Goal: Task Accomplishment & Management: Manage account settings

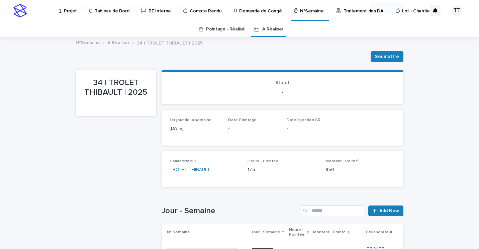
scroll to position [134, 0]
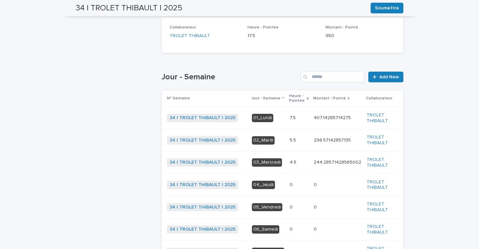
click at [300, 138] on p at bounding box center [299, 141] width 19 height 6
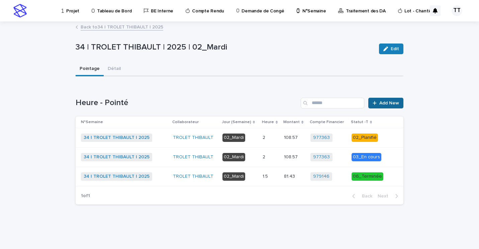
click at [377, 101] on icon at bounding box center [375, 103] width 4 height 5
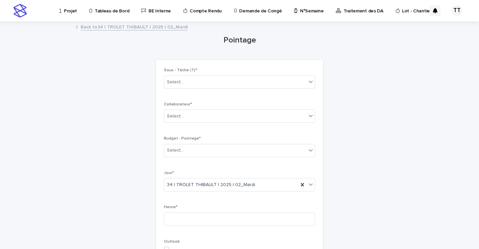
click at [283, 90] on div "Sous - Tâche (T) * Select..." at bounding box center [239, 81] width 151 height 26
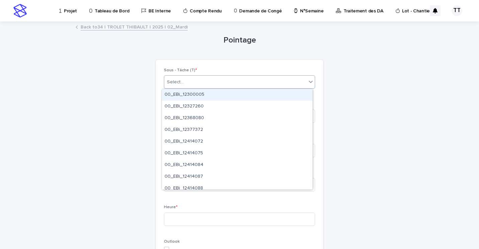
click at [283, 87] on div "Select..." at bounding box center [235, 82] width 142 height 11
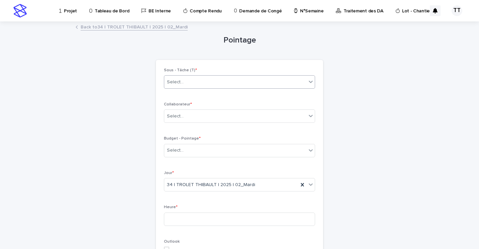
drag, startPoint x: 283, startPoint y: 87, endPoint x: 258, endPoint y: 96, distance: 25.9
click at [258, 96] on div "Sous - Tâche (T) * 0 results available. Select is focused ,type to refine list,…" at bounding box center [239, 237] width 151 height 339
drag, startPoint x: 163, startPoint y: 27, endPoint x: 141, endPoint y: 43, distance: 27.6
click at [141, 43] on div "Pointage Loading... Saving… Loading... Saving… Loading... Saving… Sous - Tâche …" at bounding box center [240, 226] width 328 height 409
click at [145, 28] on link "Back to 34 | TROLET THIBAULT | 2025 | 02_Mardi" at bounding box center [134, 27] width 107 height 8
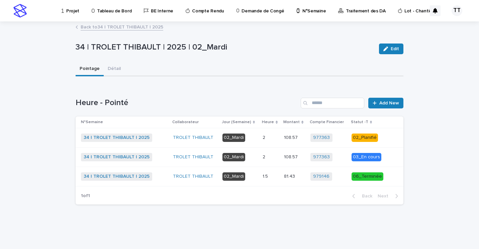
click at [152, 29] on link "Back to 34 | TROLET THIBAULT | 2025" at bounding box center [122, 27] width 83 height 8
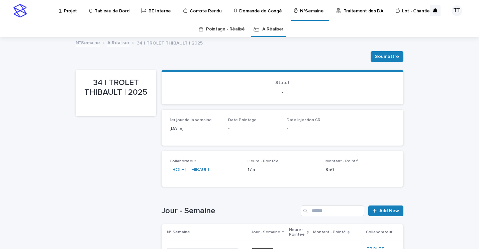
scroll to position [21, 0]
drag, startPoint x: 222, startPoint y: 1, endPoint x: 236, endPoint y: 1, distance: 14.7
drag, startPoint x: 236, startPoint y: 1, endPoint x: 430, endPoint y: 50, distance: 199.9
click at [430, 50] on div "Loading... Saving… Loading... Saving… 34 | TROLET [PERSON_NAME] | 2025 [PERSON_…" at bounding box center [239, 246] width 479 height 416
click at [77, 11] on div "Projet" at bounding box center [69, 7] width 21 height 14
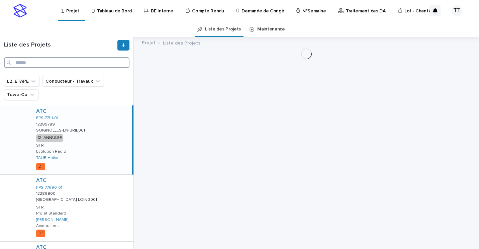
click at [74, 62] on input "Search" at bounding box center [67, 62] width 126 height 11
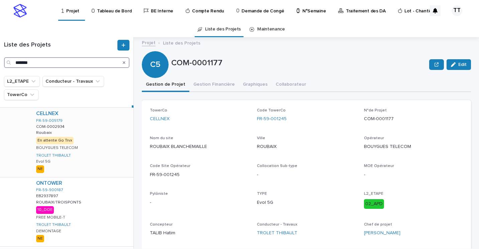
scroll to position [87, 0]
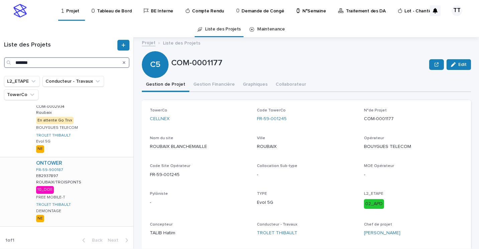
type input "*******"
click at [55, 181] on p "ROUBAIX/TROISPONTS" at bounding box center [59, 182] width 47 height 6
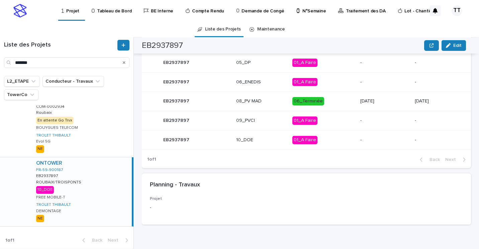
scroll to position [362, 0]
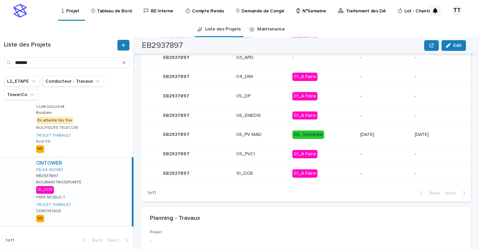
click at [254, 175] on p "10_DOE" at bounding box center [261, 174] width 51 height 6
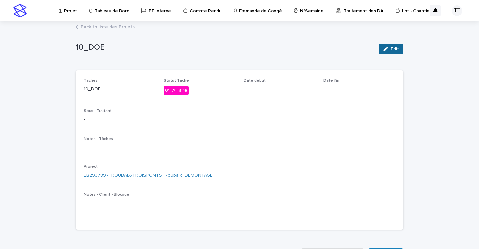
click at [384, 50] on icon "button" at bounding box center [386, 49] width 5 height 5
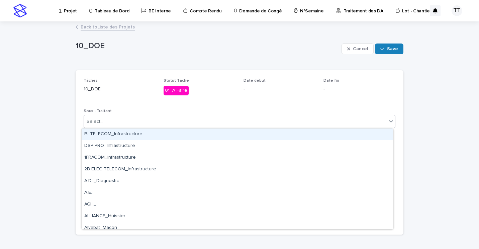
click at [206, 121] on div "Select..." at bounding box center [235, 121] width 303 height 11
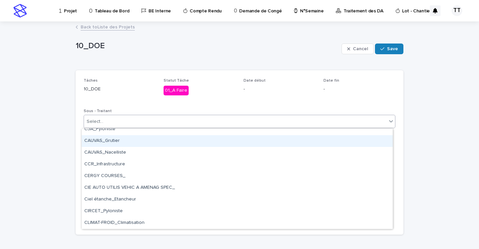
scroll to position [234, 0]
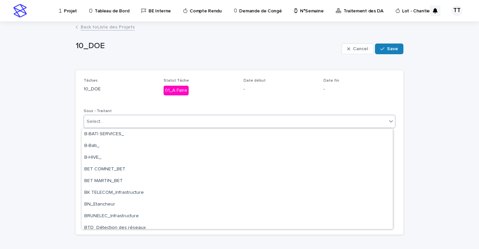
click at [233, 94] on p "01_A Faire" at bounding box center [200, 91] width 72 height 10
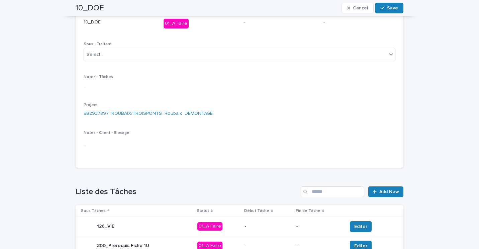
scroll to position [0, 0]
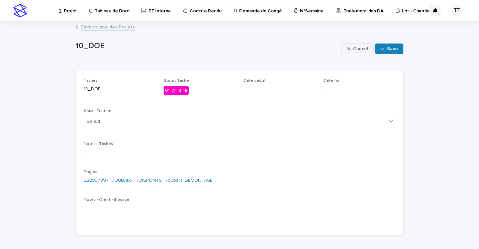
click at [346, 52] on button "Cancel" at bounding box center [358, 49] width 32 height 11
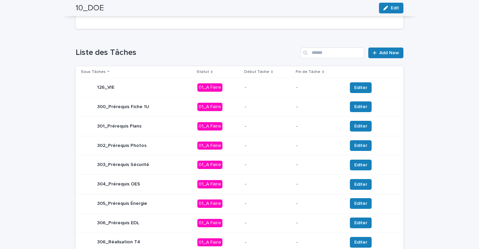
scroll to position [268, 0]
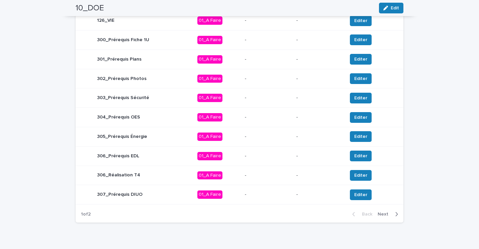
drag, startPoint x: 280, startPoint y: 141, endPoint x: 231, endPoint y: 228, distance: 99.8
click at [231, 228] on div "Loading... Saving… Liste des Tâches Add New Sous Tâches Statut Début Tâche Fin …" at bounding box center [240, 97] width 328 height 261
click at [384, 214] on span "Next" at bounding box center [385, 214] width 15 height 5
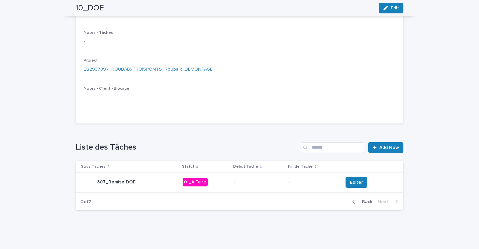
scroll to position [106, 0]
click at [363, 202] on span "Back" at bounding box center [365, 202] width 14 height 5
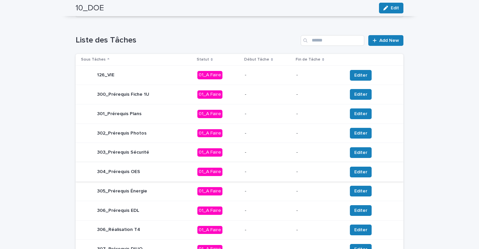
scroll to position [113, 0]
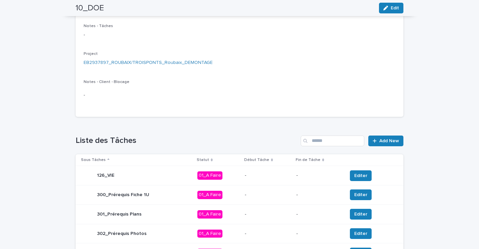
drag, startPoint x: 270, startPoint y: 153, endPoint x: 222, endPoint y: 135, distance: 50.7
click at [223, 134] on div "Loading... Saving… Liste des Tâches Add New Sous Tâches Statut Début Tâche Fin …" at bounding box center [240, 252] width 328 height 261
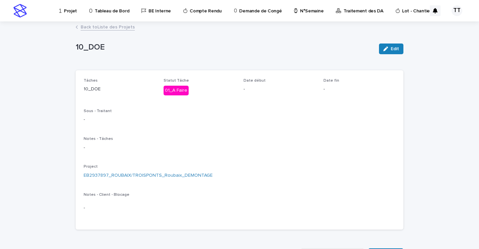
click at [116, 25] on link "Back to Liste des Projets" at bounding box center [108, 27] width 54 height 8
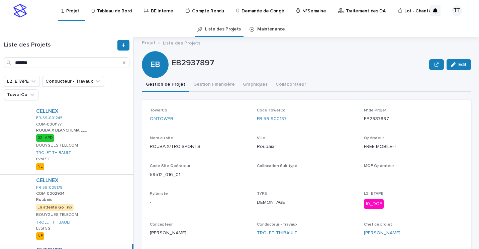
drag, startPoint x: 118, startPoint y: 37, endPoint x: 319, endPoint y: 68, distance: 203.6
click at [319, 68] on p "EB2937897" at bounding box center [298, 63] width 255 height 10
click at [282, 80] on button "Collaborateur" at bounding box center [291, 85] width 39 height 14
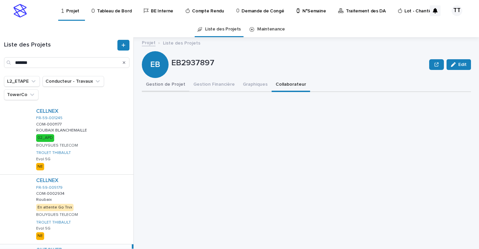
click at [159, 83] on button "Gestion de Projet" at bounding box center [166, 85] width 48 height 14
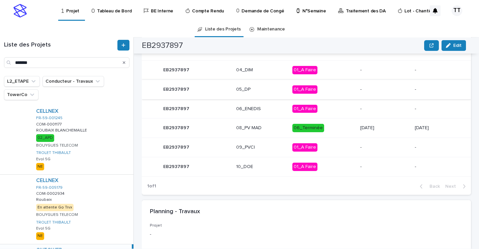
scroll to position [335, 0]
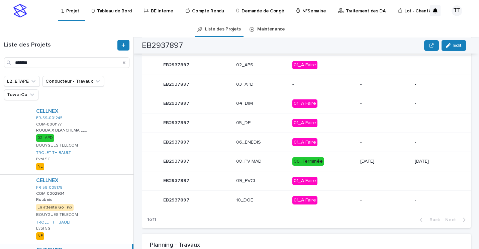
click at [259, 179] on p "09_PVCI" at bounding box center [261, 181] width 51 height 6
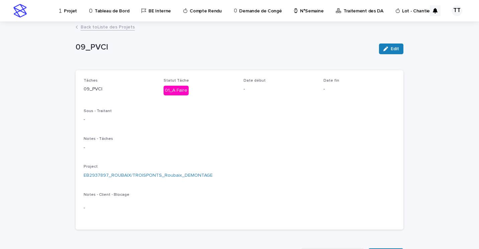
drag, startPoint x: 262, startPoint y: 181, endPoint x: 240, endPoint y: 136, distance: 50.0
click at [240, 135] on div "Tâches 09_PVCI Statut Tâche 01_A Faire Date début - Date fin - Sous - Traitant …" at bounding box center [240, 149] width 312 height 143
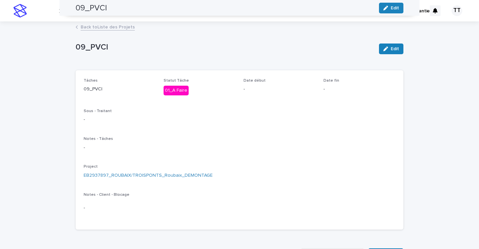
drag, startPoint x: 341, startPoint y: 118, endPoint x: 340, endPoint y: 114, distance: 3.8
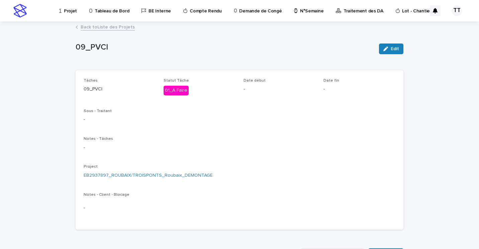
drag, startPoint x: 340, startPoint y: 114, endPoint x: 124, endPoint y: 26, distance: 233.4
click at [124, 26] on link "Back to Liste des Projets" at bounding box center [108, 27] width 54 height 8
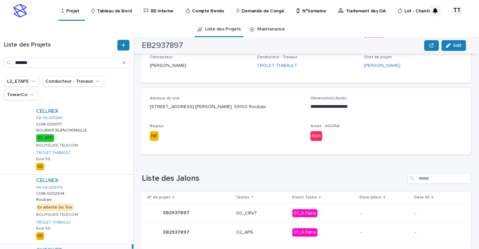
scroll to position [335, 0]
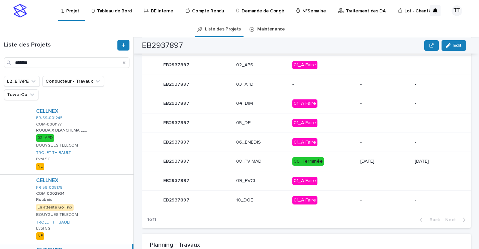
click at [253, 201] on p "10_DOE" at bounding box center [261, 201] width 51 height 6
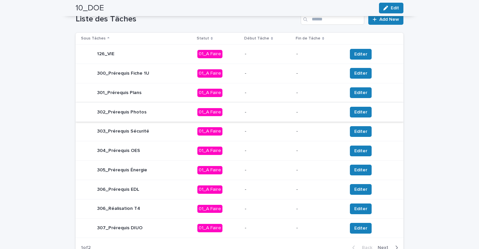
scroll to position [280, 0]
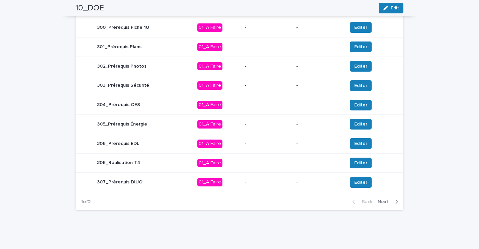
click at [387, 202] on span "Next" at bounding box center [385, 202] width 15 height 5
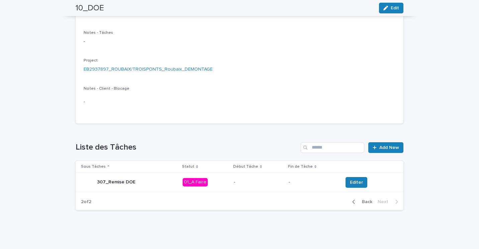
click at [226, 180] on p "01_A Faire" at bounding box center [206, 182] width 46 height 8
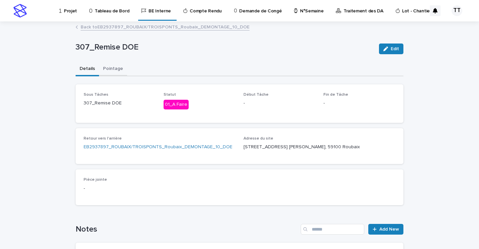
click at [105, 66] on button "Pointage" at bounding box center [113, 69] width 28 height 14
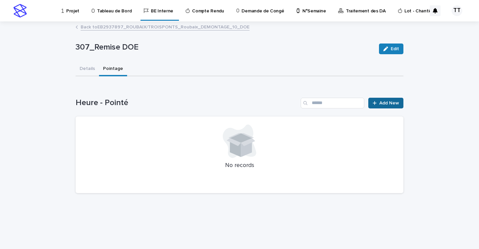
click at [384, 102] on span "Add New" at bounding box center [390, 103] width 20 height 5
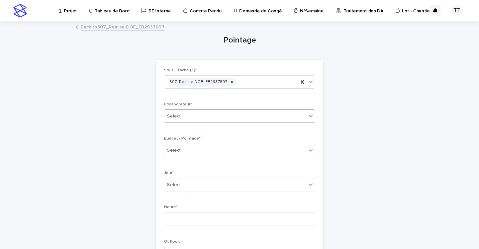
click at [260, 117] on div "Select..." at bounding box center [235, 116] width 142 height 11
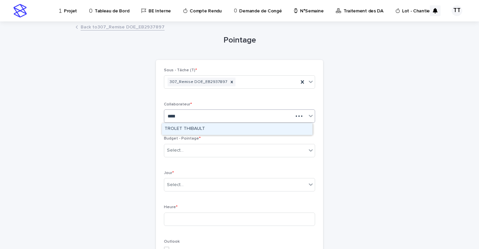
type input "******"
click at [258, 129] on div "TROLET THIBAULT" at bounding box center [237, 129] width 151 height 12
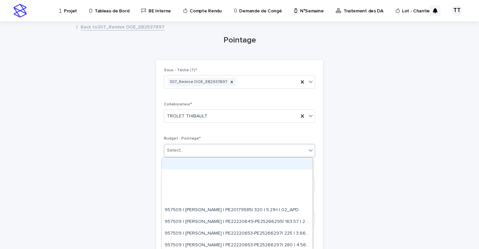
click at [229, 149] on div "Select..." at bounding box center [235, 150] width 142 height 11
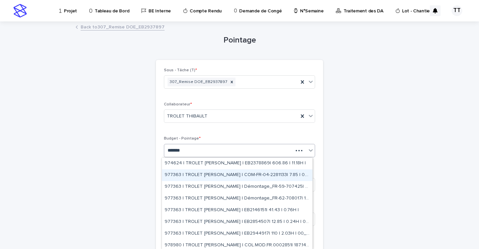
type input "********"
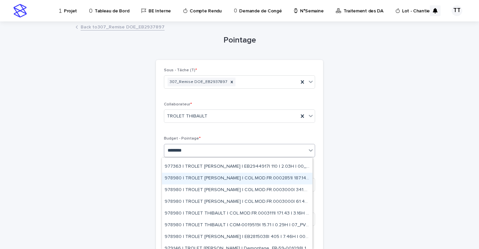
scroll to position [96, 0]
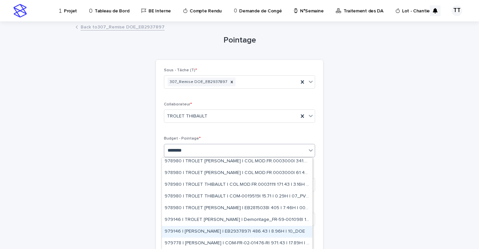
click at [256, 232] on div "979146 | [PERSON_NAME] | EB2937897| 486.43 | 8.96H | 10_DOE" at bounding box center [237, 232] width 151 height 12
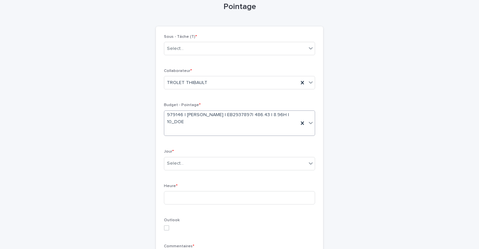
scroll to position [67, 0]
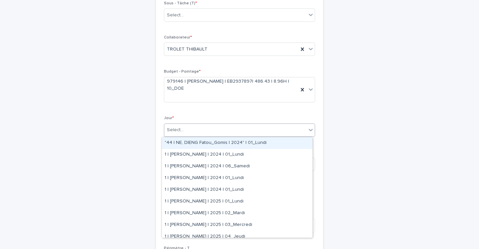
click at [246, 128] on div "Select..." at bounding box center [235, 130] width 142 height 11
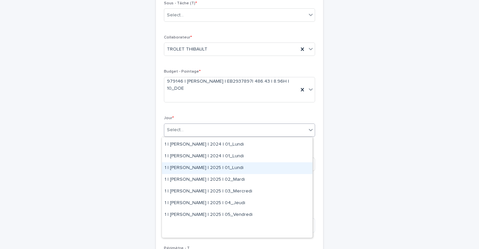
scroll to position [0, 0]
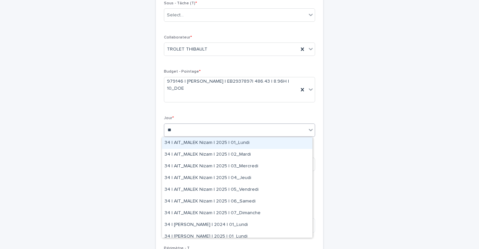
type input "*"
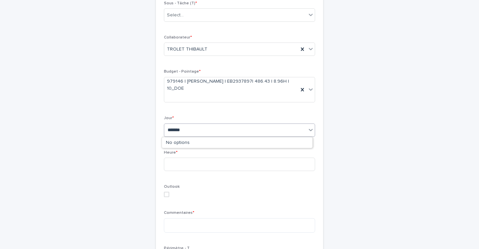
type input "********"
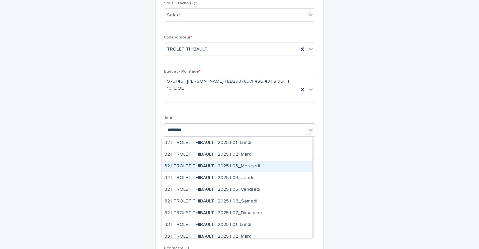
scroll to position [134, 0]
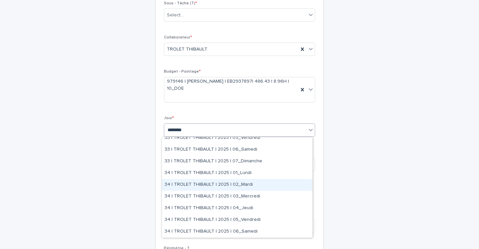
click at [252, 185] on div "34 | TROLET THIBAULT | 2025 | 02_Mardi" at bounding box center [237, 185] width 151 height 12
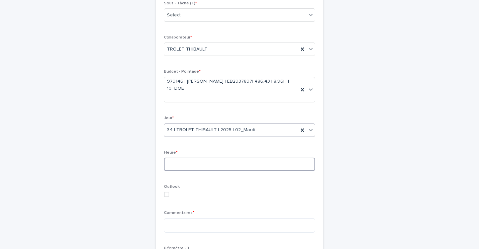
click at [244, 167] on input at bounding box center [239, 164] width 151 height 13
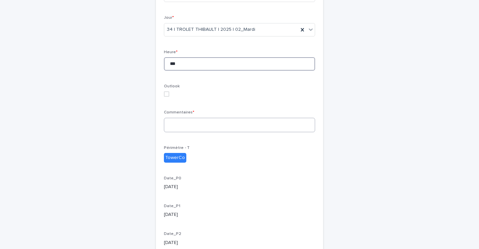
type input "***"
click at [212, 126] on textarea at bounding box center [239, 125] width 151 height 14
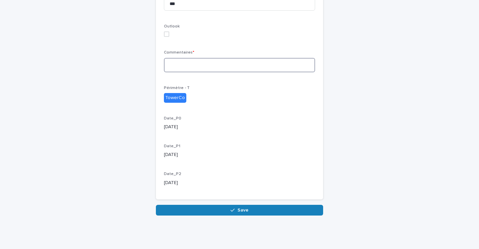
scroll to position [160, 0]
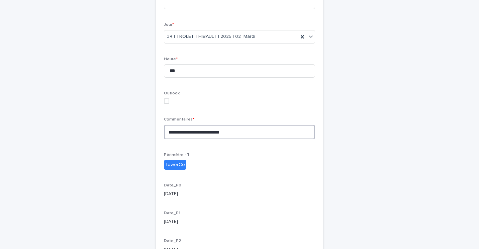
click at [174, 133] on textarea "**********" at bounding box center [239, 132] width 151 height 14
drag, startPoint x: 191, startPoint y: 135, endPoint x: 178, endPoint y: 133, distance: 13.3
click at [236, 134] on textarea "**********" at bounding box center [239, 132] width 151 height 14
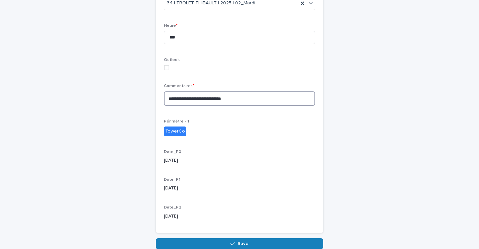
scroll to position [227, 0]
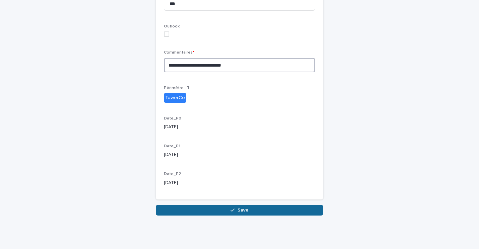
type textarea "**********"
click at [242, 210] on span "Save" at bounding box center [243, 210] width 11 height 5
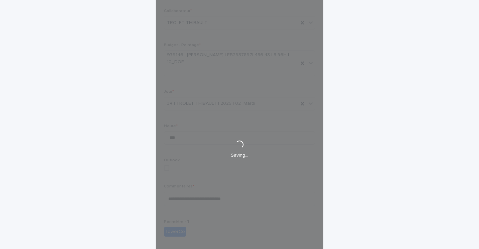
scroll to position [0, 0]
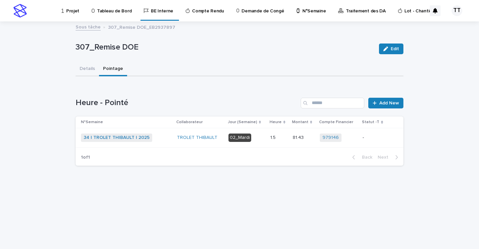
click at [378, 136] on p "-" at bounding box center [374, 138] width 23 height 6
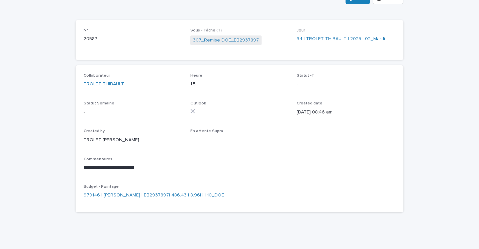
scroll to position [17, 0]
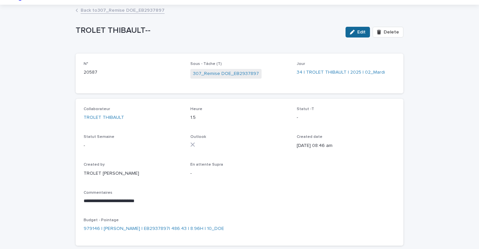
click at [353, 33] on icon "button" at bounding box center [352, 32] width 5 height 5
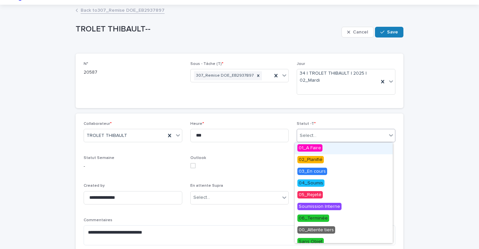
click at [318, 134] on div "Select..." at bounding box center [342, 135] width 90 height 11
click at [315, 160] on span "02_Planifié" at bounding box center [311, 159] width 26 height 7
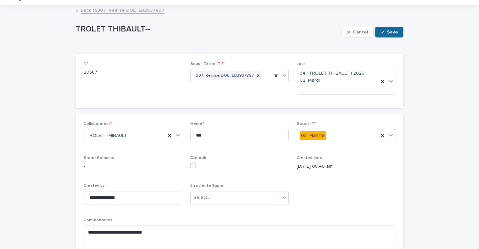
click at [383, 33] on div "button" at bounding box center [384, 32] width 7 height 5
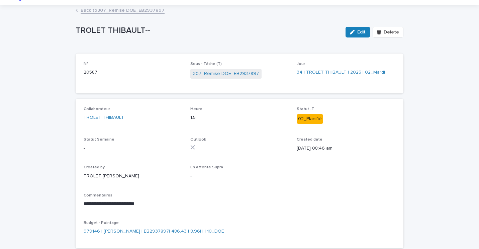
click at [123, 6] on link "Back to 307_Remise DOE_EB2937897" at bounding box center [123, 10] width 84 height 8
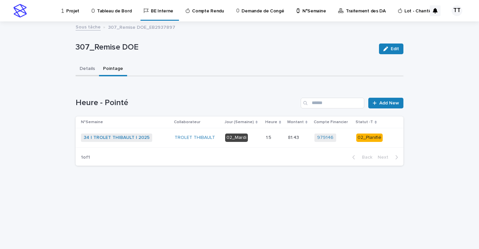
click at [93, 69] on button "Details" at bounding box center [87, 69] width 23 height 14
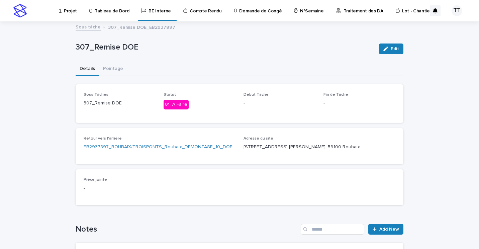
click at [93, 28] on link "Sous tâche" at bounding box center [88, 27] width 25 height 8
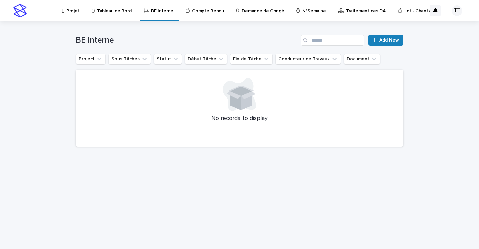
click at [305, 14] on p "N°Semaine" at bounding box center [314, 7] width 23 height 14
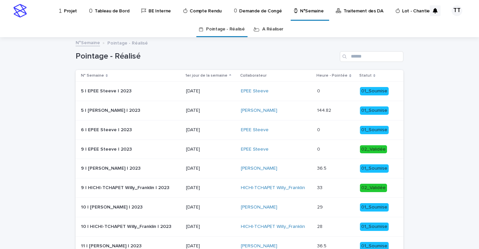
click at [263, 29] on link "A Réaliser" at bounding box center [273, 29] width 21 height 16
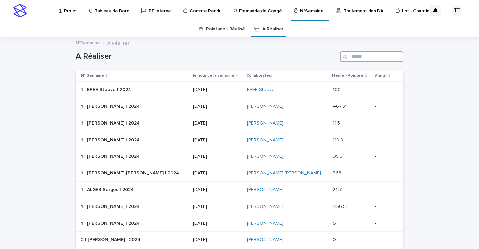
click at [352, 52] on input "Search" at bounding box center [372, 56] width 64 height 11
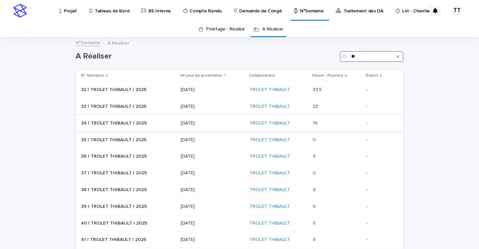
type input "**"
click at [203, 123] on p "[DATE]" at bounding box center [213, 124] width 64 height 6
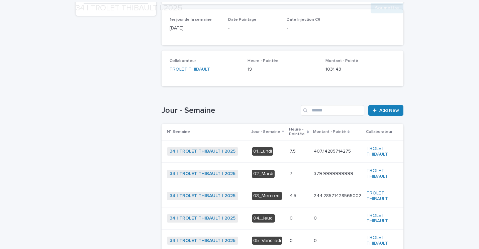
scroll to position [134, 0]
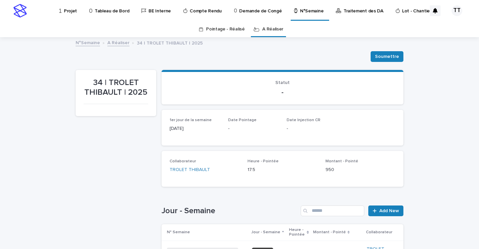
scroll to position [21, 0]
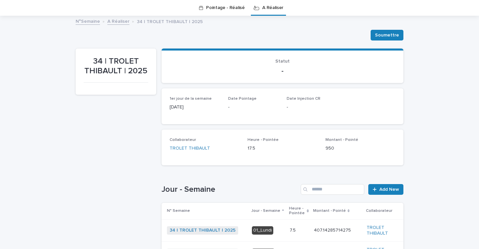
click at [122, 23] on link "A Réaliser" at bounding box center [118, 21] width 22 height 8
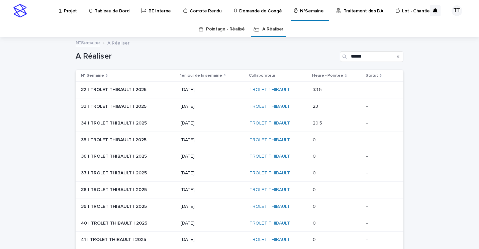
click at [231, 122] on p "[DATE]" at bounding box center [213, 124] width 64 height 6
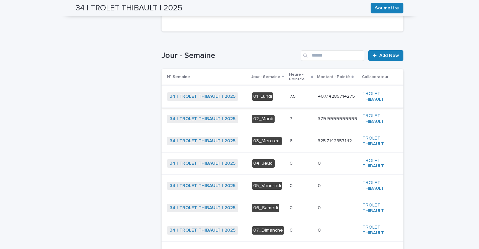
scroll to position [189, 0]
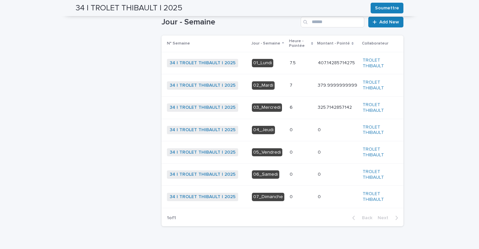
click at [290, 110] on p "6" at bounding box center [292, 106] width 4 height 7
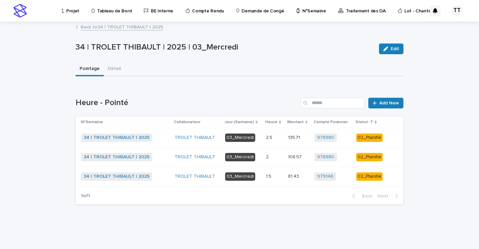
click at [279, 175] on p at bounding box center [274, 177] width 16 height 6
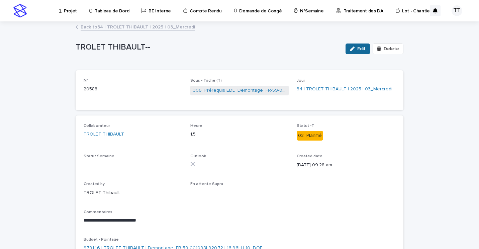
click at [362, 48] on span "Edit" at bounding box center [362, 49] width 8 height 5
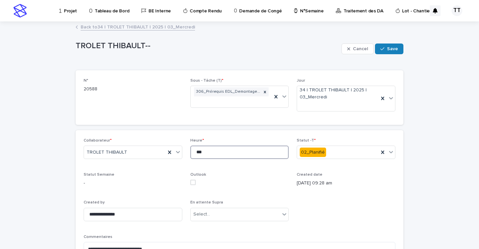
click at [212, 153] on input "***" at bounding box center [240, 152] width 99 height 13
type input "*"
click at [254, 175] on p "Outlook" at bounding box center [240, 174] width 99 height 5
click at [388, 47] on span "Save" at bounding box center [392, 49] width 11 height 5
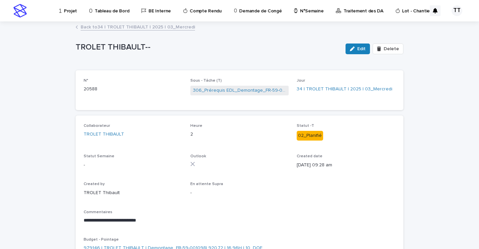
click at [120, 27] on link "Back to 34 | TROLET THIBAULT | 2025 | 03_Mercredi" at bounding box center [138, 27] width 115 height 8
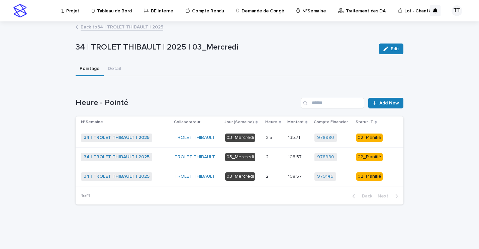
click at [104, 28] on link "Back to 34 | TROLET THIBAULT | 2025" at bounding box center [122, 27] width 83 height 8
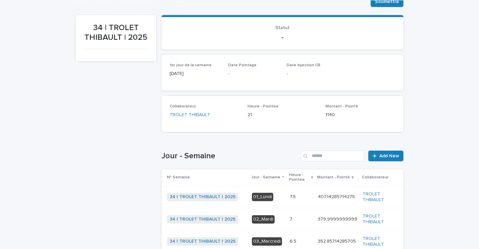
scroll to position [189, 0]
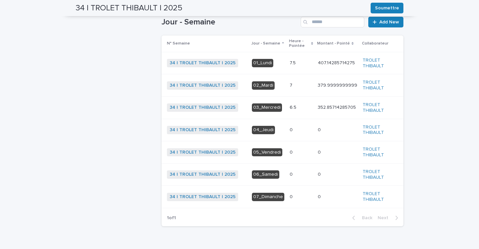
click at [298, 110] on p at bounding box center [301, 108] width 23 height 6
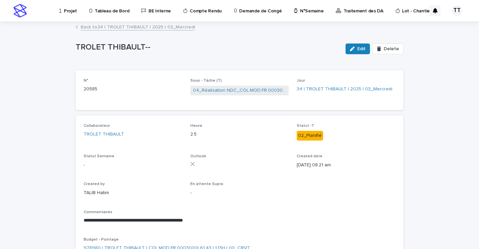
scroll to position [33, 0]
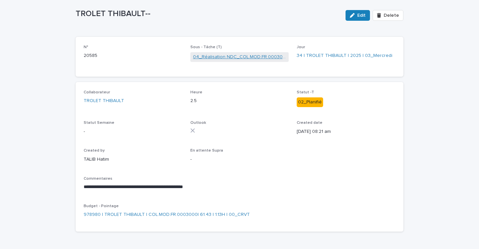
click at [225, 57] on link "04_Réalisation NDC_COL.MOD.FR.0003000" at bounding box center [239, 57] width 93 height 7
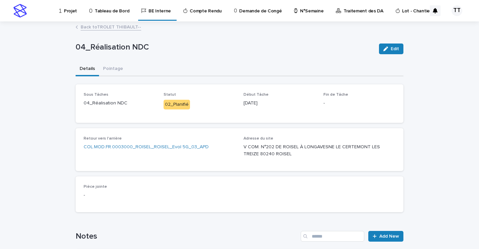
click at [94, 28] on link "Back to TROLET THIBAULT--" at bounding box center [111, 27] width 61 height 8
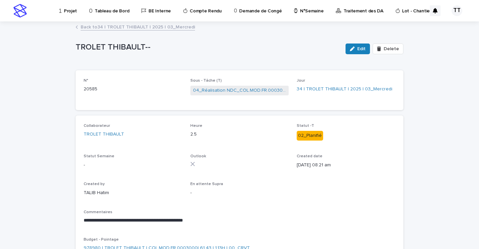
click at [124, 26] on link "Back to 34 | TROLET THIBAULT | 2025 | 03_Mercredi" at bounding box center [138, 27] width 115 height 8
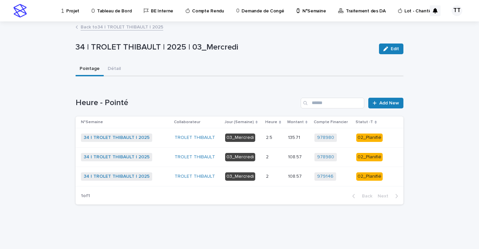
click at [273, 157] on p at bounding box center [274, 157] width 16 height 6
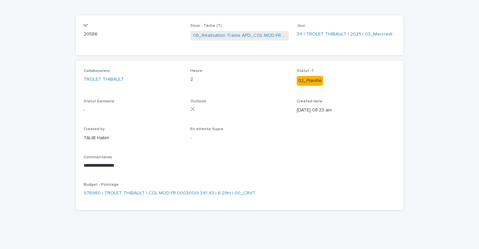
scroll to position [21, 0]
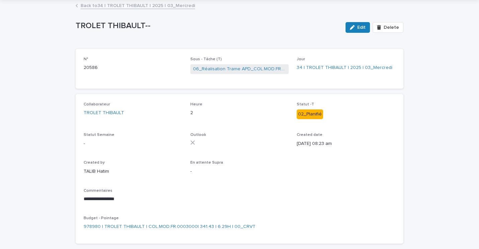
click at [132, 6] on link "Back to 34 | TROLET THIBAULT | 2025 | 03_Mercredi" at bounding box center [138, 5] width 115 height 8
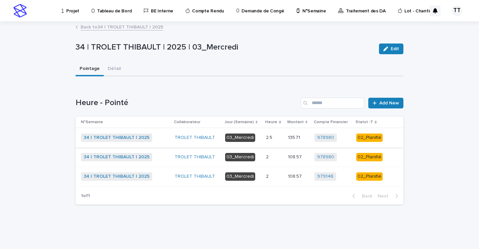
click at [263, 172] on td "03_Mercredi" at bounding box center [243, 176] width 41 height 19
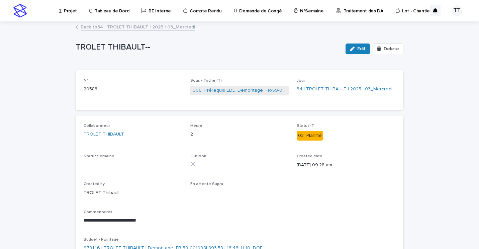
click at [104, 28] on link "Back to 34 | TROLET THIBAULT | 2025 | 03_Mercredi" at bounding box center [138, 27] width 115 height 8
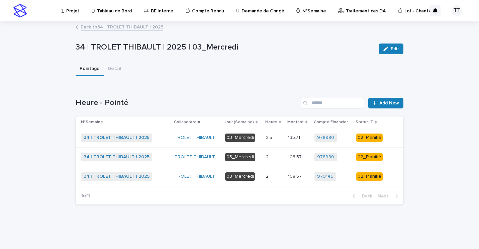
click at [103, 29] on link "Back to 34 | TROLET THIBAULT | 2025" at bounding box center [122, 27] width 83 height 8
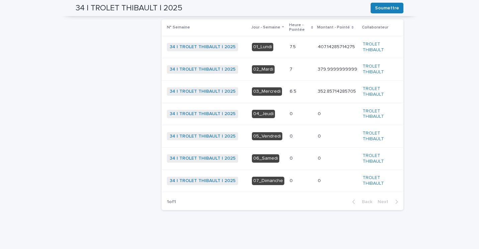
scroll to position [171, 0]
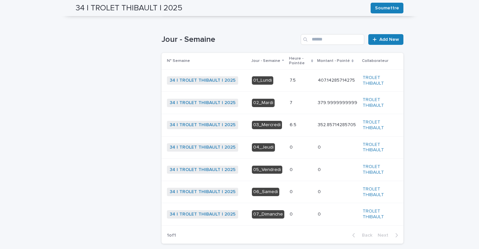
click at [293, 123] on p at bounding box center [301, 125] width 23 height 6
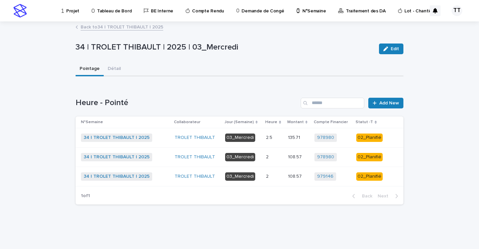
click at [225, 235] on div "Loading... Saving… Loading... Saving… 34 | TROLET THIBAULT | 2025 | 03_Mercredi…" at bounding box center [239, 135] width 479 height 227
click at [305, 224] on div "Loading... Saving… Loading... Saving… 34 | TROLET THIBAULT | 2025 | 03_Mercredi…" at bounding box center [239, 127] width 335 height 210
click at [172, 89] on div "Loading... Saving… Heure - Pointé Add New N°Semaine Collaborateur Jour (Semaine…" at bounding box center [240, 147] width 328 height 126
click at [128, 100] on h1 "Heure - Pointé" at bounding box center [187, 103] width 223 height 10
click at [118, 92] on div "Loading... Saving… Heure - Pointé Add New N°Semaine Collaborateur Jour (Semaine…" at bounding box center [240, 147] width 328 height 126
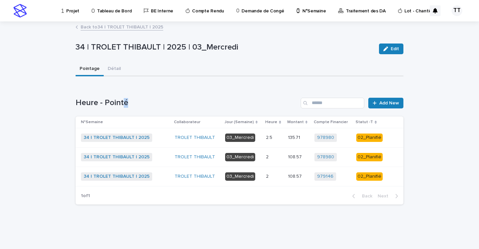
drag, startPoint x: 129, startPoint y: 101, endPoint x: 125, endPoint y: 101, distance: 3.7
click at [125, 101] on h1 "Heure - Pointé" at bounding box center [187, 103] width 223 height 10
drag, startPoint x: 125, startPoint y: 101, endPoint x: 136, endPoint y: 101, distance: 11.0
click at [136, 101] on h1 "Heure - Pointé" at bounding box center [187, 103] width 223 height 10
click at [268, 157] on p "2" at bounding box center [268, 156] width 4 height 7
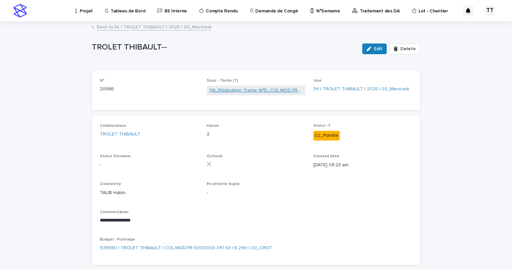
click at [250, 92] on link "06_Réalisation Trame APD_COL.MOD.FR.0003000" at bounding box center [255, 90] width 93 height 7
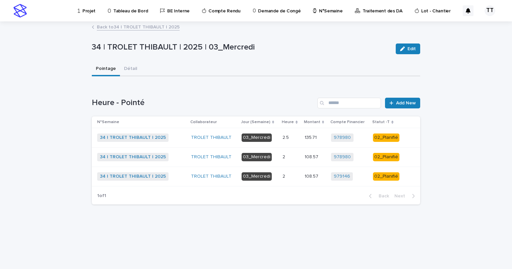
drag, startPoint x: 285, startPoint y: 176, endPoint x: 289, endPoint y: 179, distance: 6.0
click at [289, 179] on div "2 2" at bounding box center [290, 176] width 16 height 11
click at [287, 135] on p "2.5" at bounding box center [286, 137] width 8 height 7
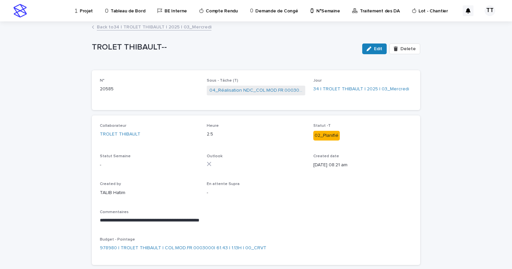
click at [127, 26] on link "Back to 34 | TROLET THIBAULT | 2025 | 03_Mercredi" at bounding box center [154, 27] width 115 height 8
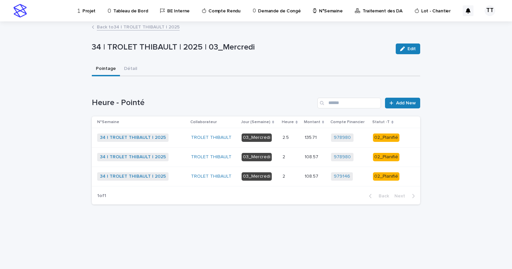
click at [285, 157] on p "2" at bounding box center [284, 156] width 4 height 7
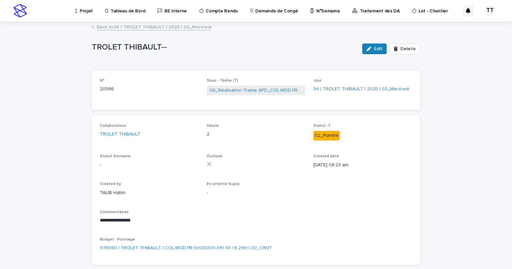
click at [140, 29] on link "Back to 34 | TROLET THIBAULT | 2025 | 03_Mercredi" at bounding box center [154, 27] width 115 height 8
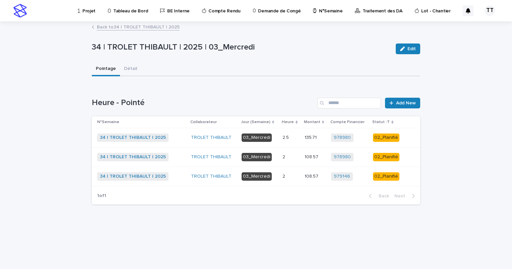
click at [297, 136] on p at bounding box center [290, 138] width 16 height 6
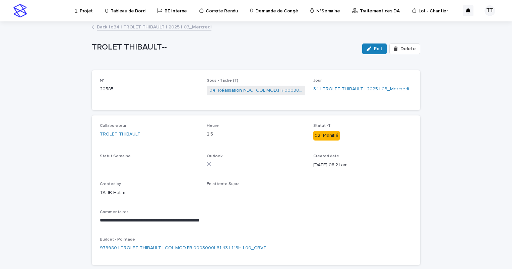
click at [143, 27] on link "Back to 34 | TROLET THIBAULT | 2025 | 03_Mercredi" at bounding box center [154, 27] width 115 height 8
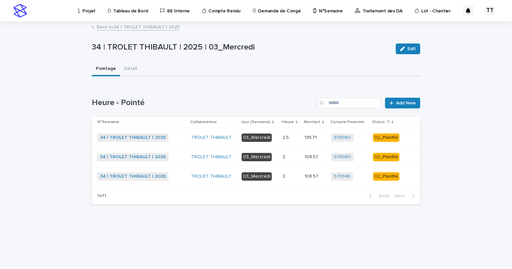
click at [143, 27] on link "Back to 34 | TROLET THIBAULT | 2025" at bounding box center [138, 27] width 83 height 8
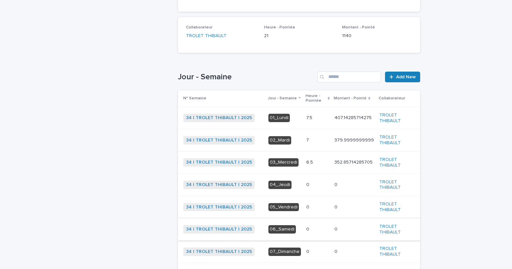
scroll to position [167, 0]
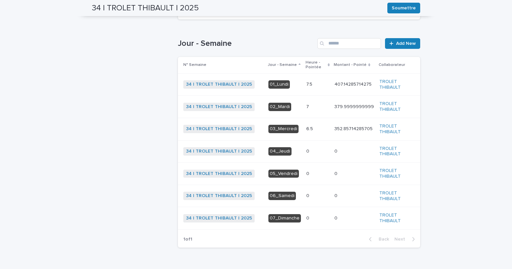
click at [306, 103] on p "7" at bounding box center [308, 106] width 4 height 7
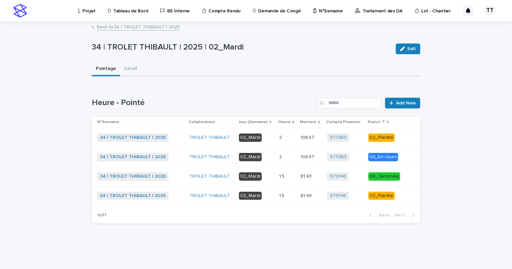
click at [110, 28] on link "Back to 34 | TROLET THIBAULT | 2025" at bounding box center [138, 27] width 83 height 8
click at [101, 26] on link "Back to 34 | TROLET THIBAULT | 2025" at bounding box center [138, 27] width 83 height 8
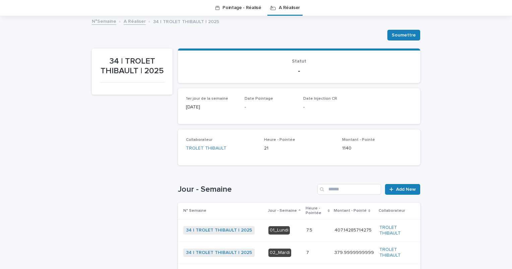
scroll to position [122, 0]
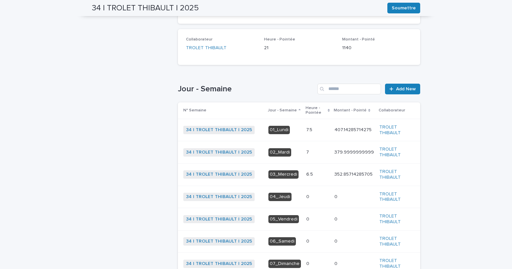
click at [306, 171] on p "6.5" at bounding box center [310, 173] width 8 height 7
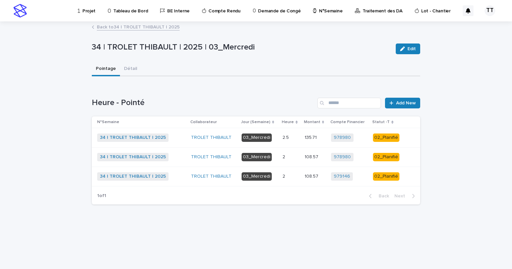
click at [285, 141] on div "2.5 2.5" at bounding box center [290, 137] width 16 height 11
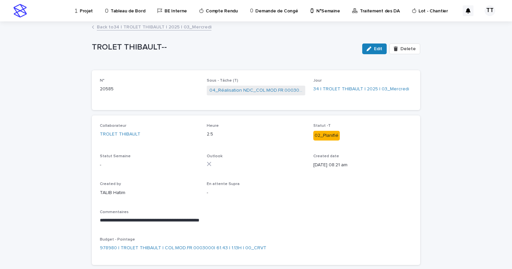
scroll to position [35, 0]
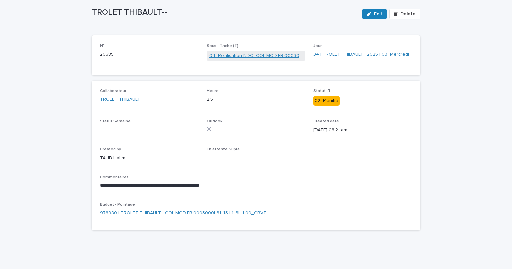
click at [236, 57] on link "04_Réalisation NDC_COL.MOD.FR.0003000" at bounding box center [255, 55] width 93 height 7
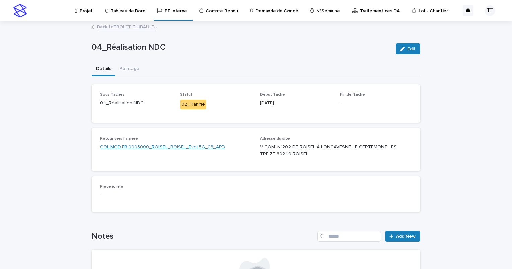
click at [139, 145] on link "COL.MOD.FR.0003000_ROISEL_ROISEL_Evol 5G_03_APD" at bounding box center [162, 147] width 125 height 7
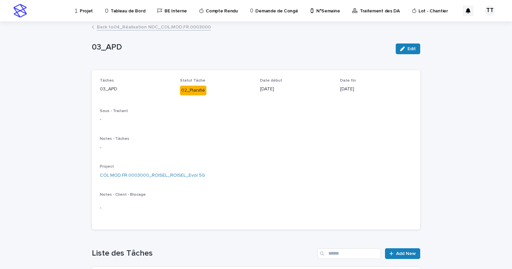
scroll to position [67, 0]
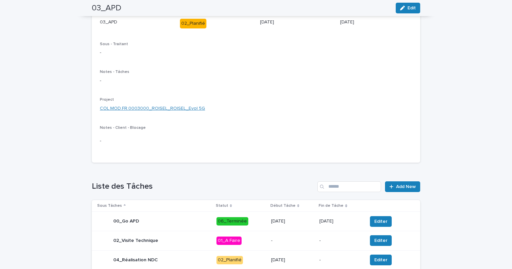
click at [155, 108] on link "COL.MOD.FR.0003000_ROISEL_ROISEL_Evol 5G" at bounding box center [152, 108] width 105 height 7
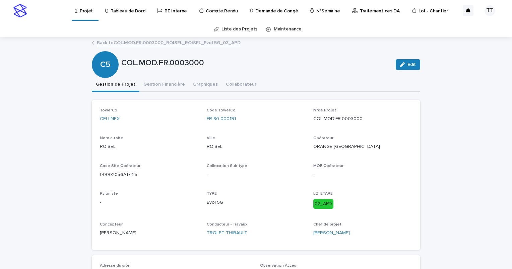
click at [187, 159] on div "TowerCo CELLNEX Code TowerCo FR-80-000191 N°de Projet COL.MOD.FR.0003000 Nom du…" at bounding box center [256, 175] width 312 height 134
click at [138, 46] on div "Back to COL.MOD.FR.0003000_ROISEL_ROISEL_Evol 5G_03_APD" at bounding box center [255, 43] width 335 height 9
click at [138, 44] on link "Back to COL.MOD.FR.0003000_ROISEL_ROISEL_Evol 5G_03_APD" at bounding box center [169, 43] width 144 height 8
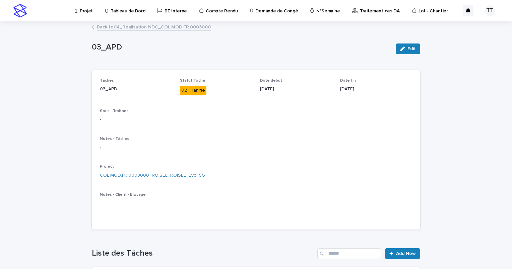
click at [135, 29] on link "Back to 04_Réalisation NDC_COL.MOD.FR.0003000" at bounding box center [154, 27] width 114 height 8
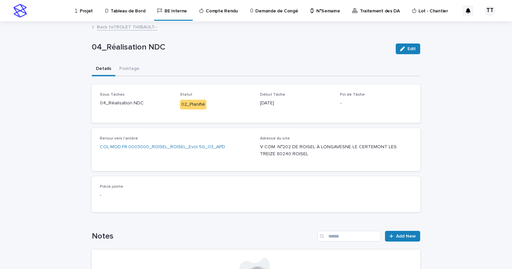
click at [127, 26] on link "Back to TROLET THIBAULT--" at bounding box center [127, 27] width 61 height 8
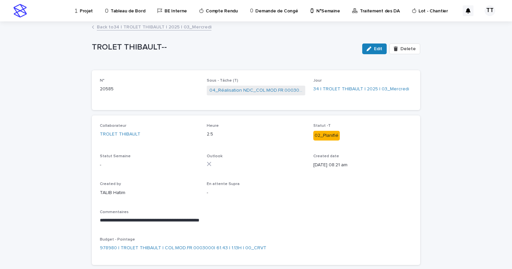
scroll to position [35, 0]
